Goal: Task Accomplishment & Management: Complete application form

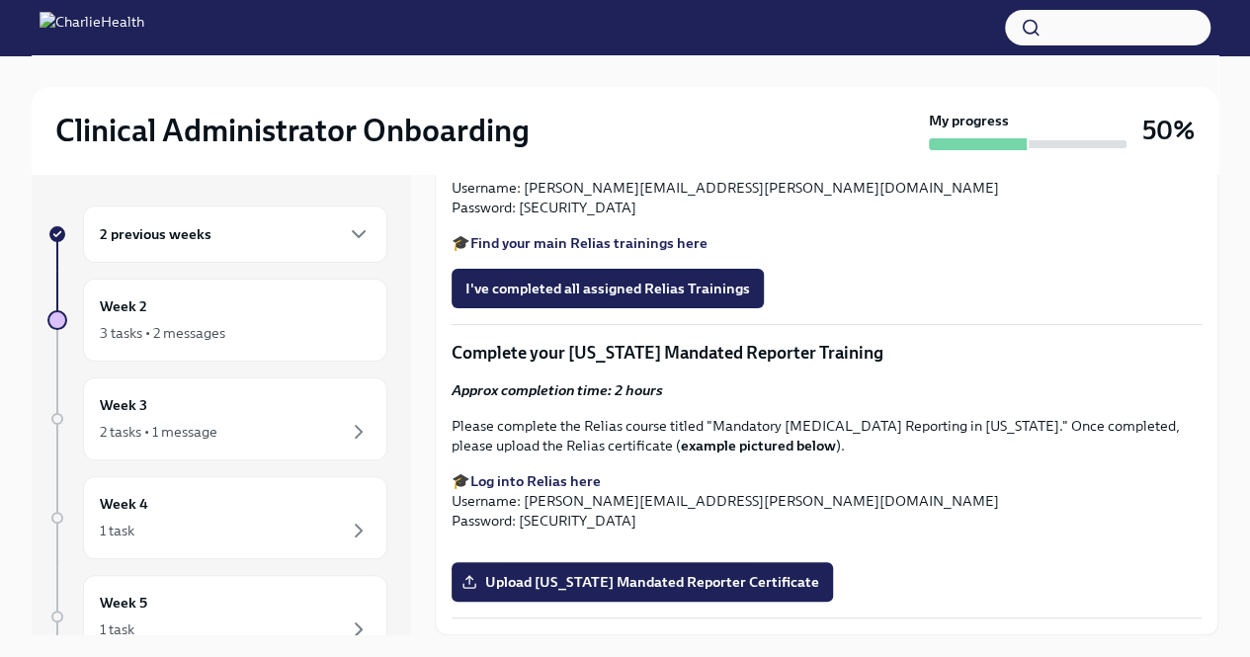
scroll to position [1779, 0]
click at [654, 252] on strong "Find your main Relias trainings here" at bounding box center [589, 243] width 237 height 18
click at [670, 308] on button "I've completed all assigned Relias Trainings" at bounding box center [608, 289] width 312 height 40
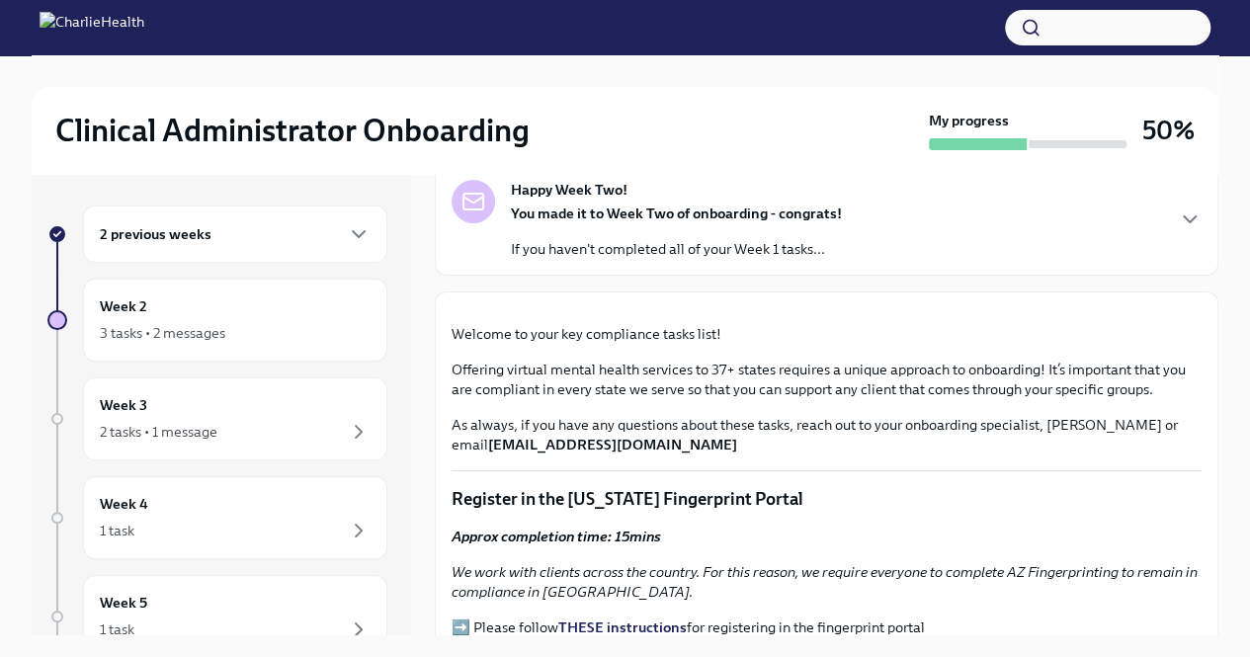
scroll to position [0, 0]
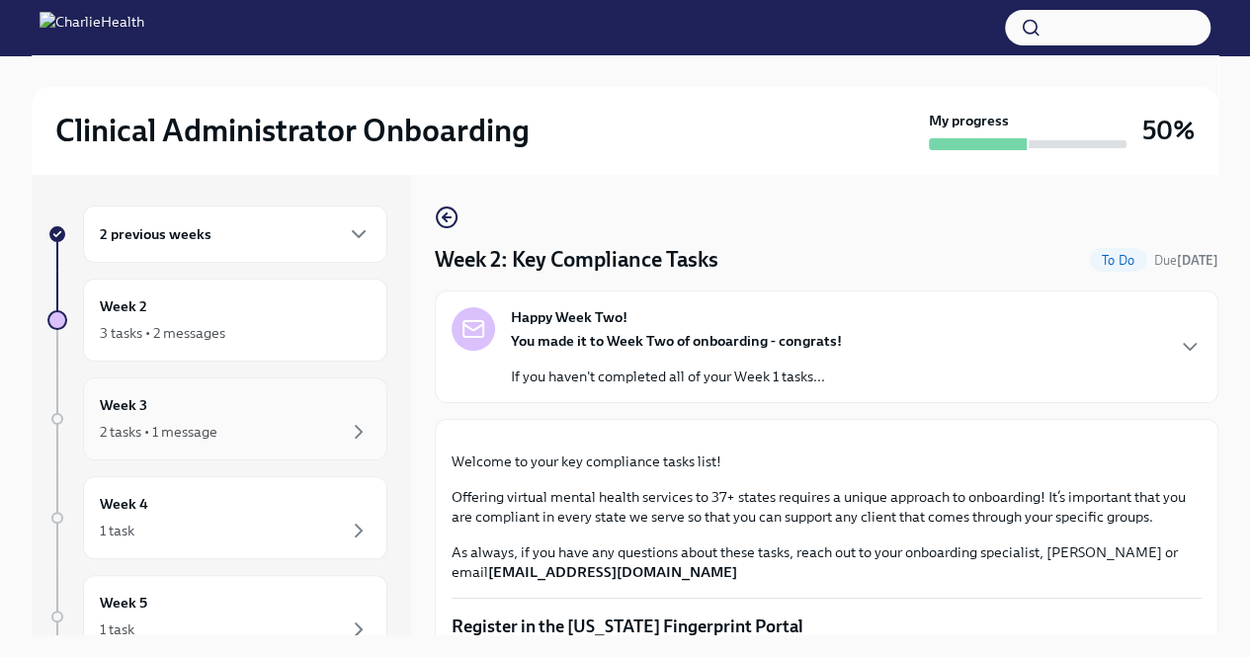
click at [231, 434] on div "2 tasks • 1 message" at bounding box center [235, 432] width 271 height 24
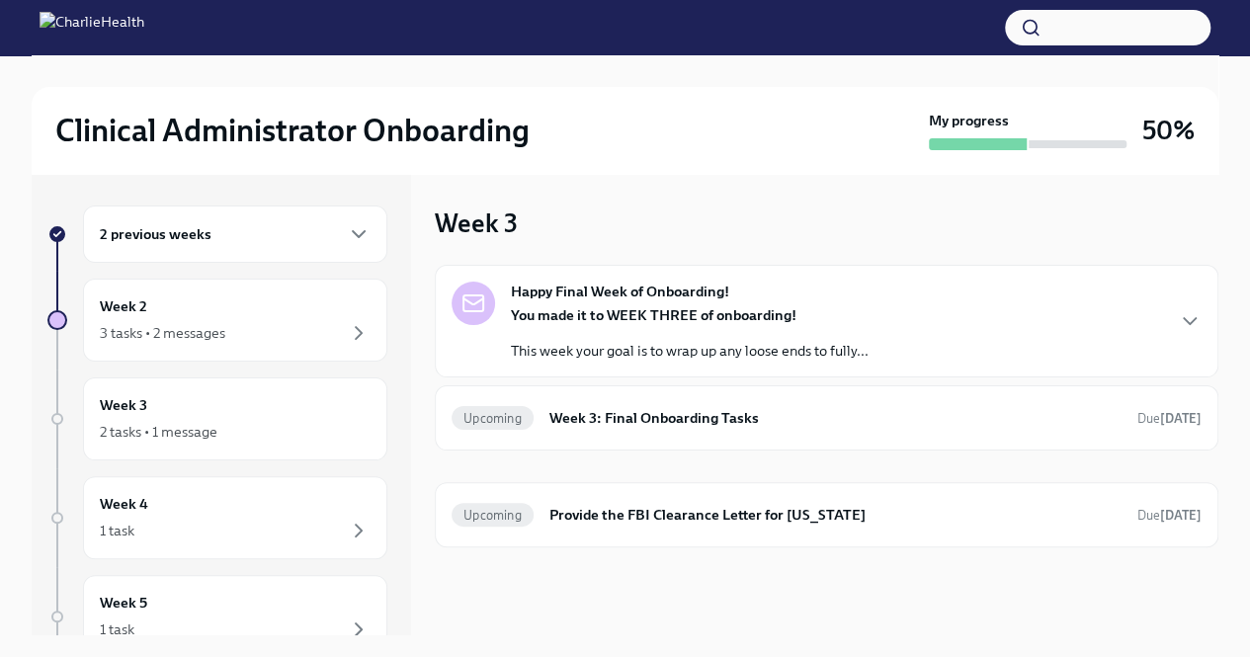
scroll to position [99, 0]
click at [227, 442] on div "Week 4 1 task" at bounding box center [235, 419] width 304 height 83
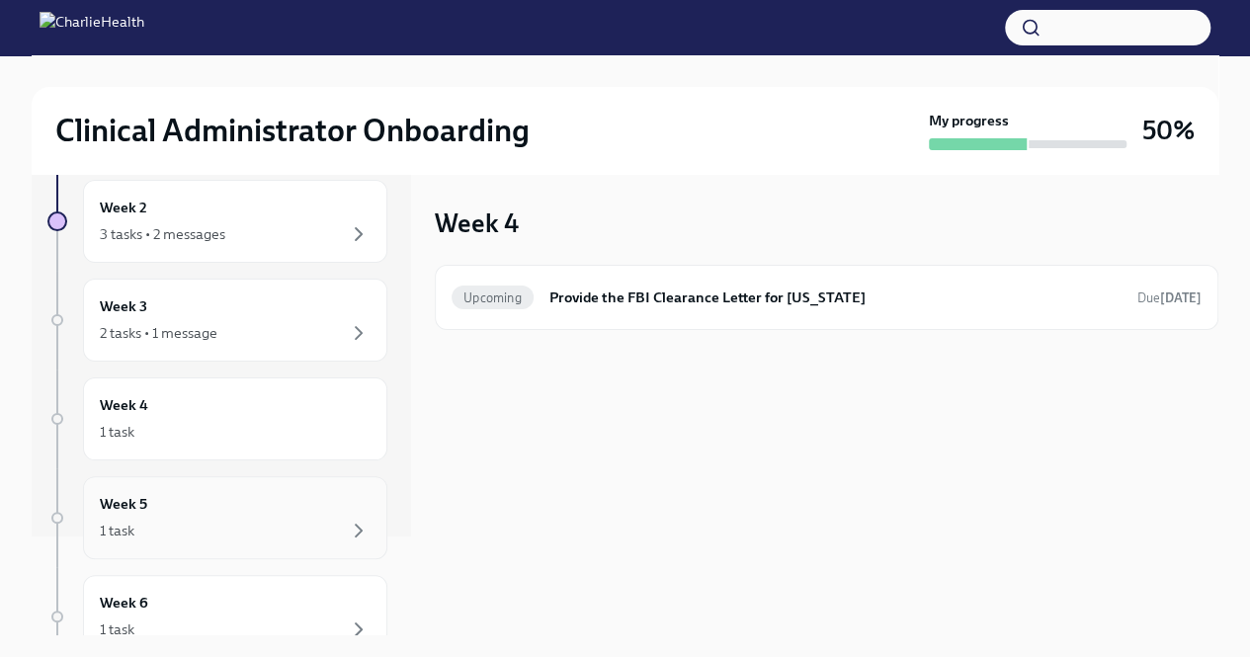
click at [225, 493] on div "Week 5 1 task" at bounding box center [235, 517] width 271 height 49
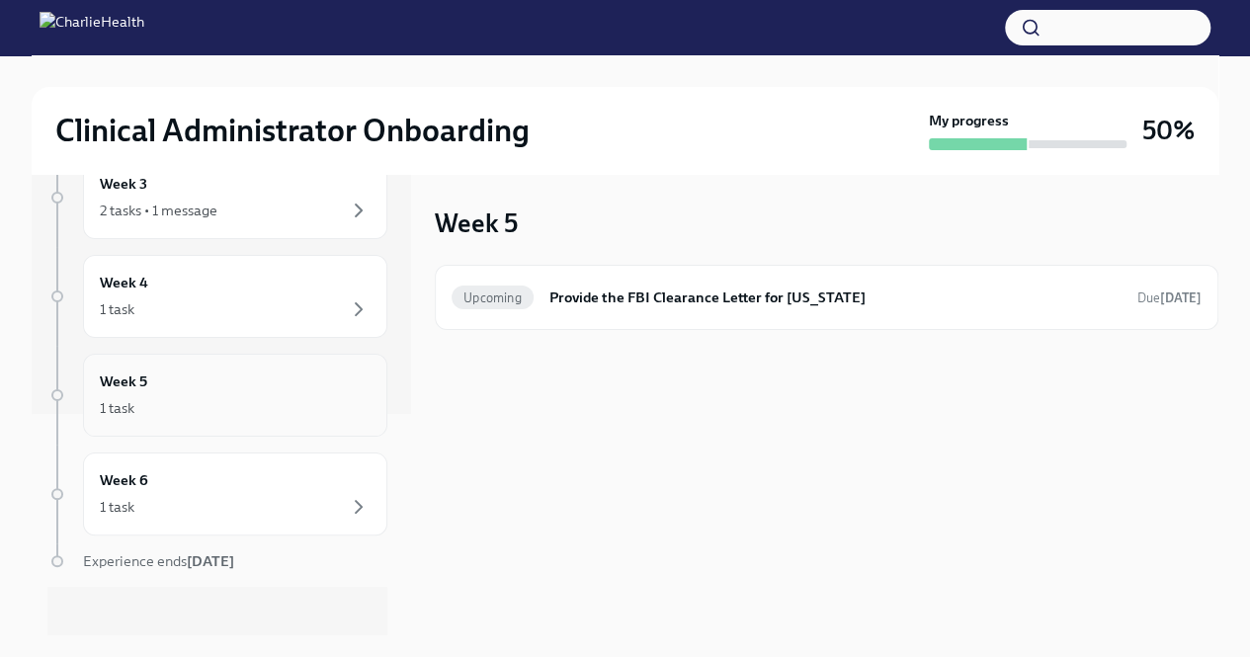
scroll to position [231, 0]
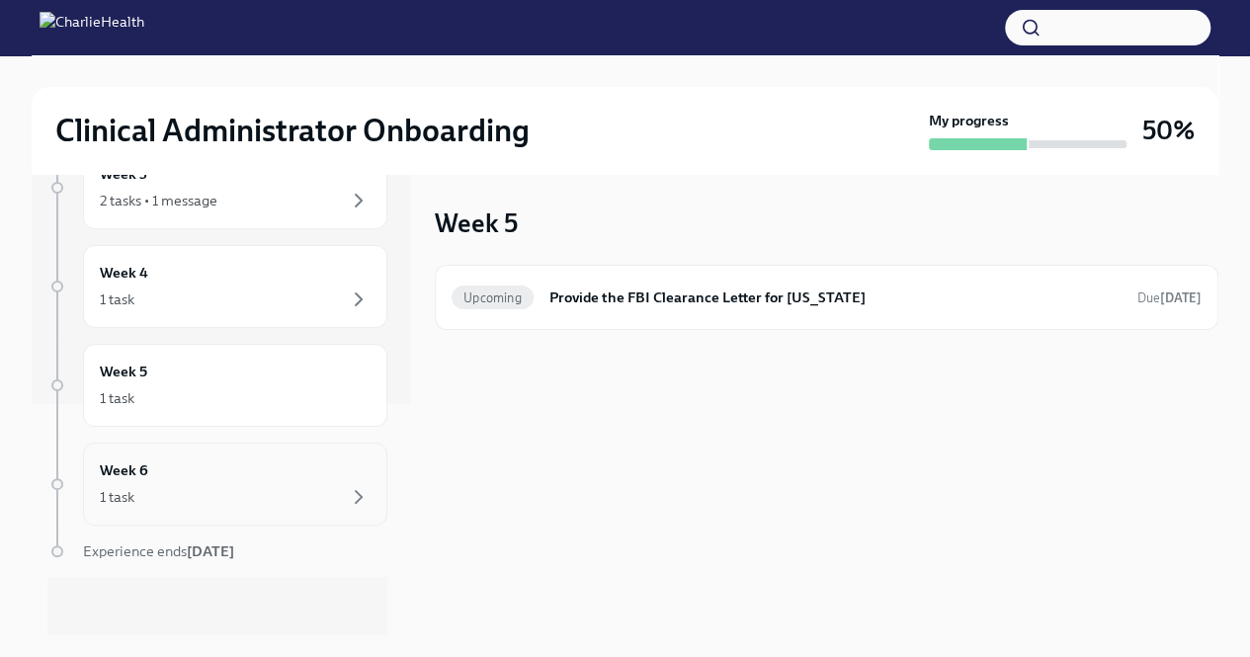
click at [225, 490] on div "1 task" at bounding box center [235, 497] width 271 height 24
